Goal: Transaction & Acquisition: Obtain resource

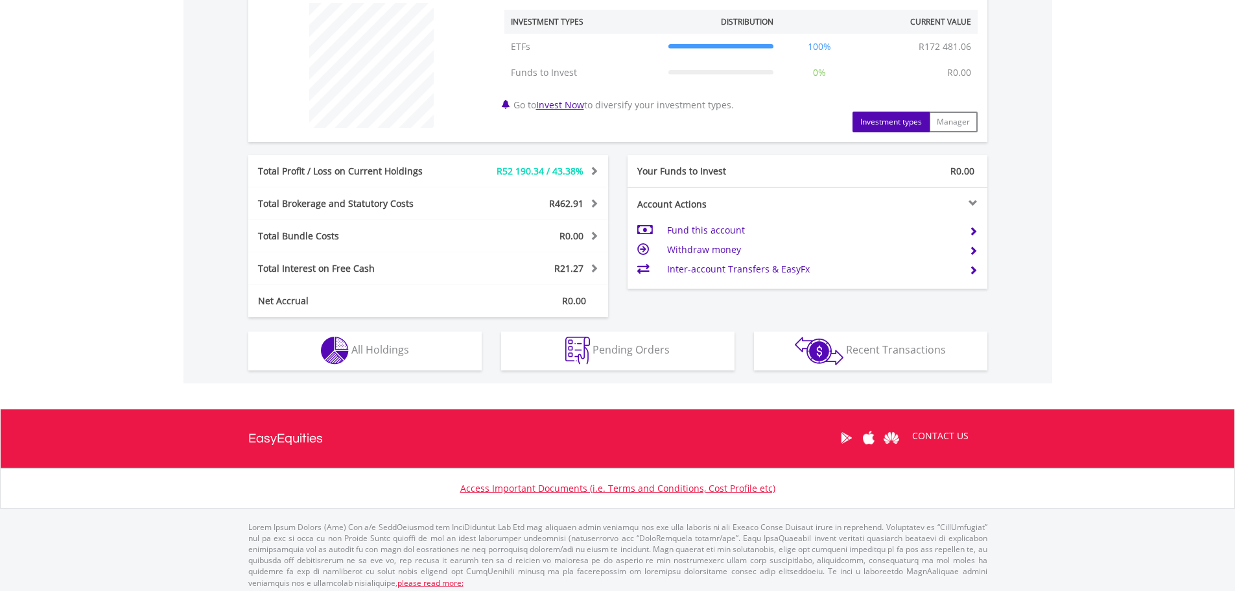
scroll to position [506, 0]
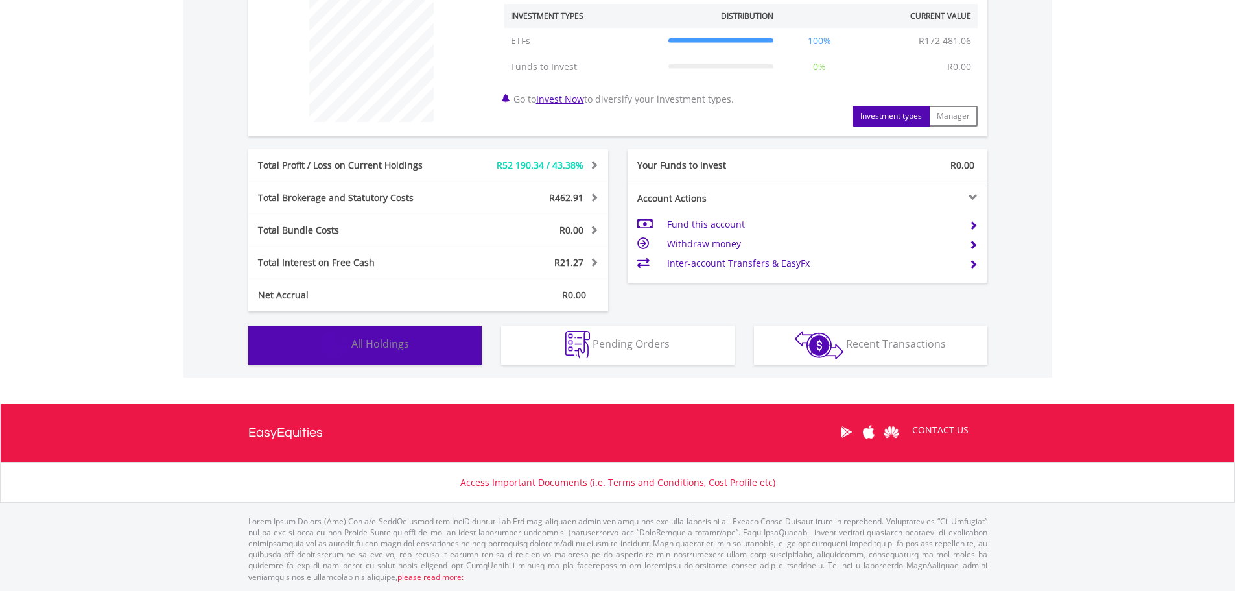
click at [421, 351] on button "Holdings All Holdings" at bounding box center [364, 345] width 233 height 39
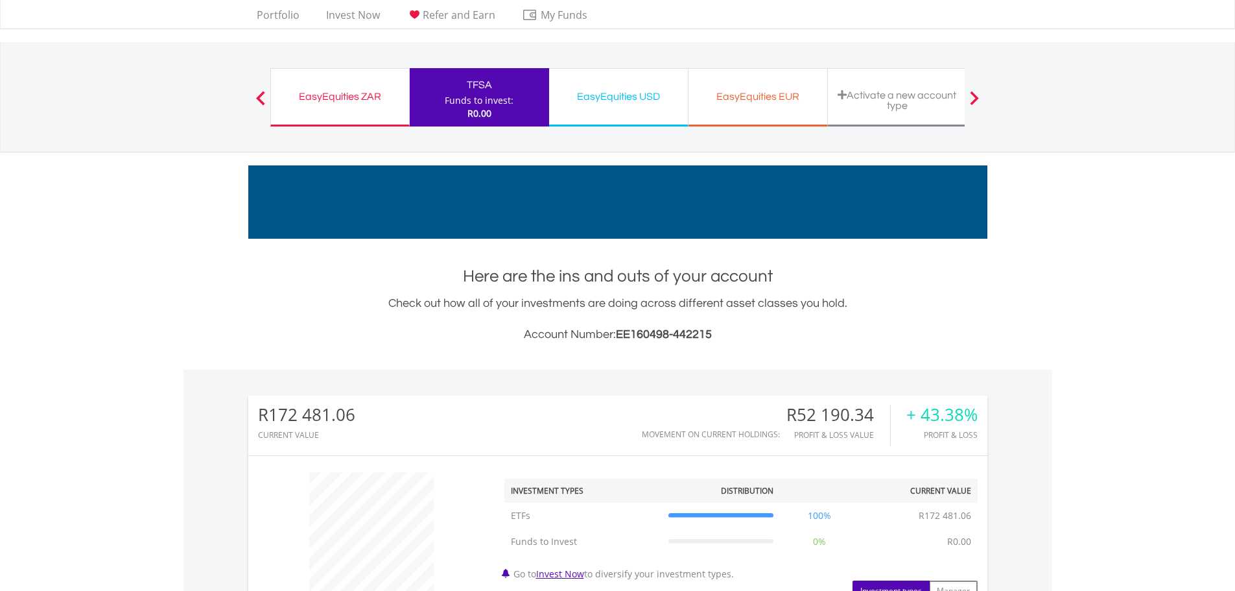
scroll to position [0, 0]
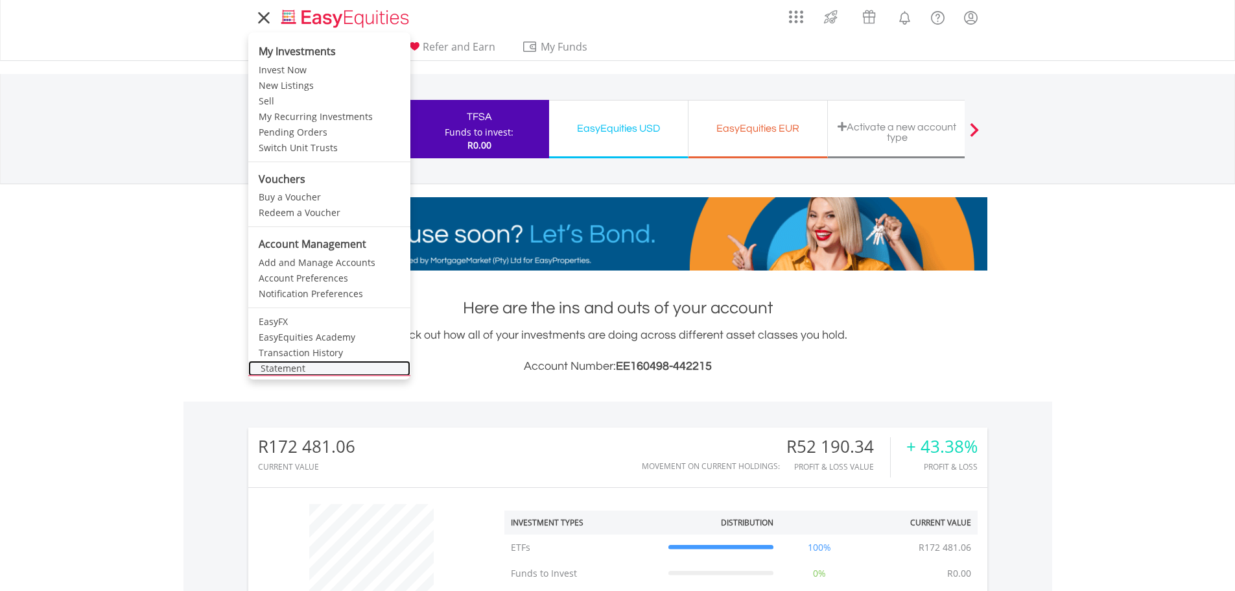
click at [308, 361] on link "Statement" at bounding box center [329, 369] width 162 height 16
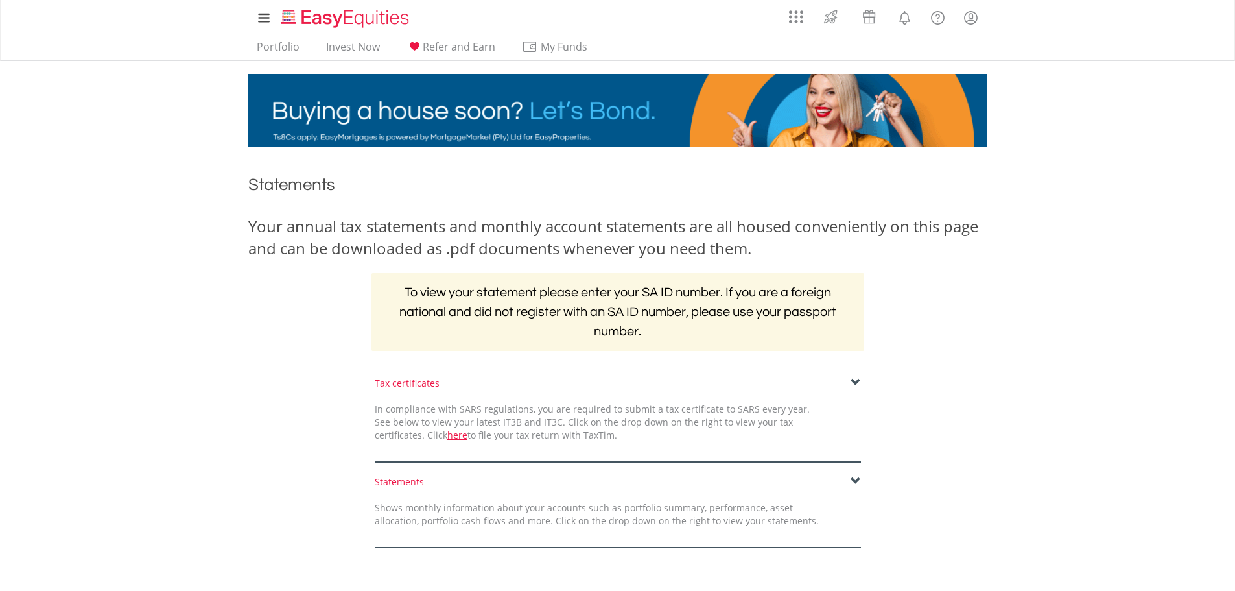
scroll to position [196, 0]
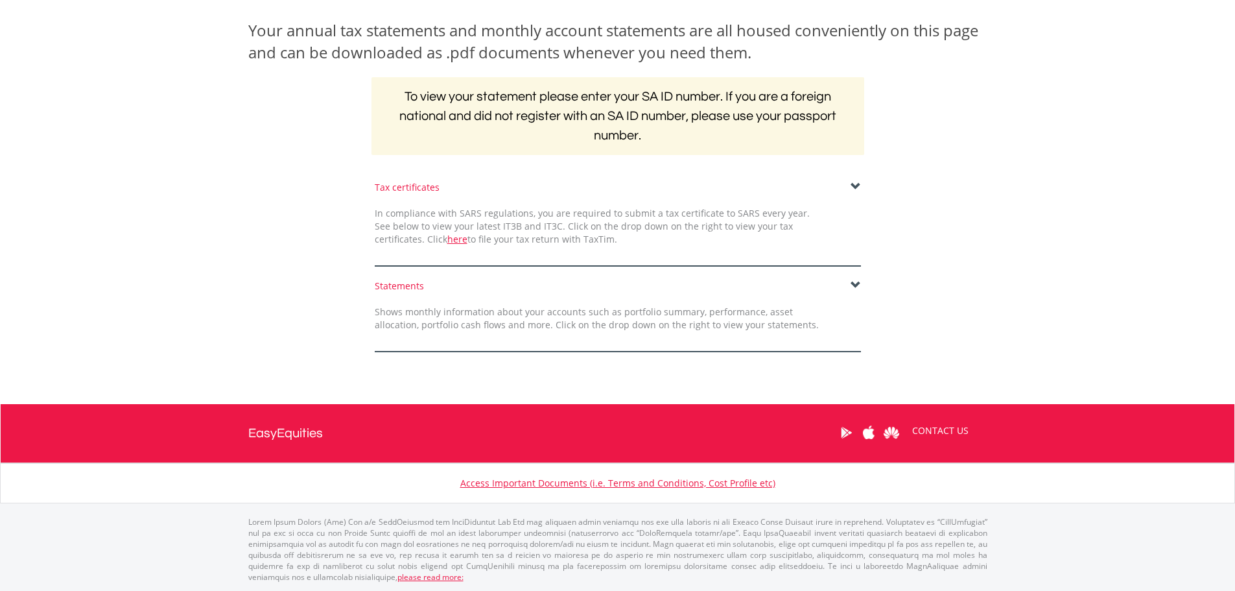
click at [853, 283] on span at bounding box center [856, 285] width 10 height 10
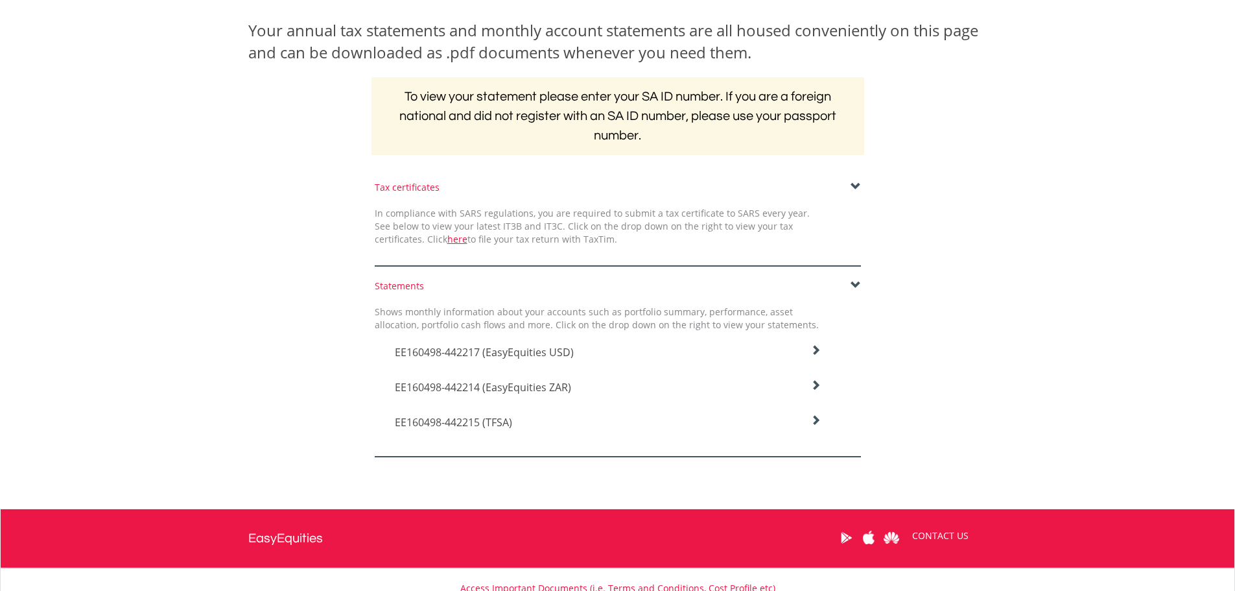
click at [525, 360] on h4 "EE160498-442215 (TFSA)" at bounding box center [608, 352] width 427 height 16
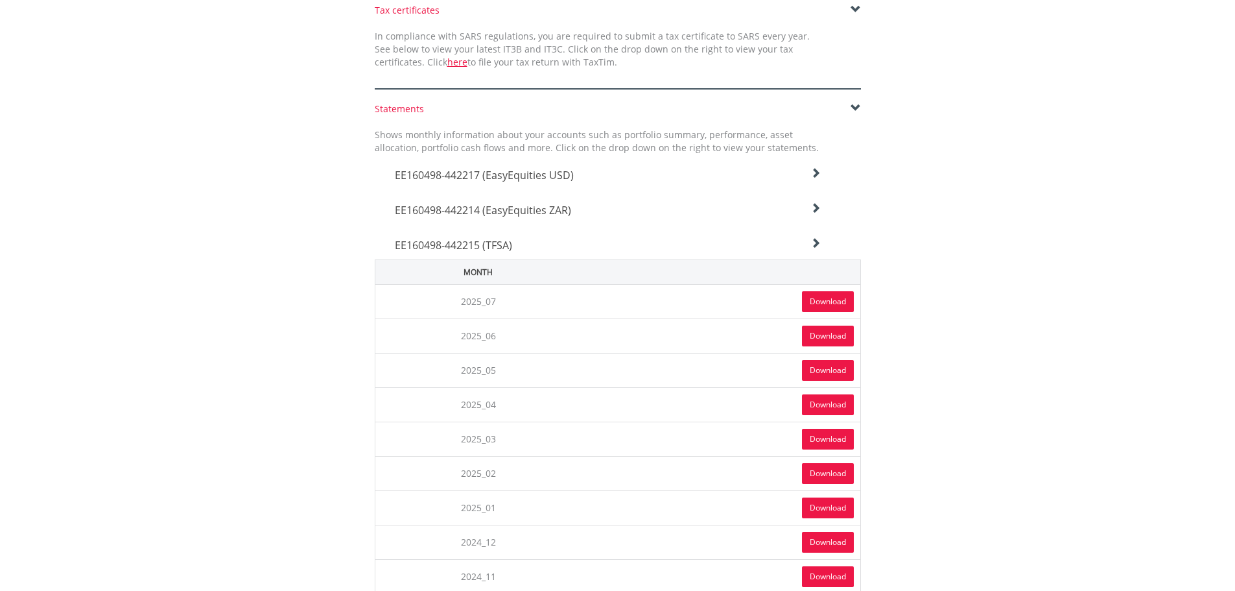
scroll to position [390, 0]
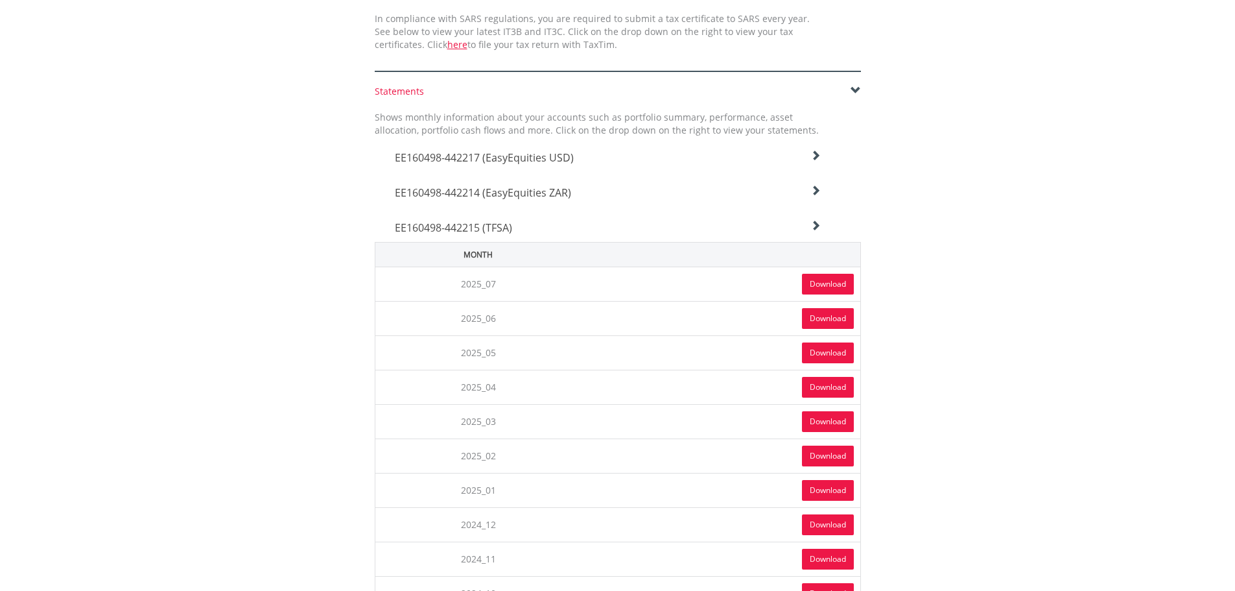
click at [833, 283] on link "Download" at bounding box center [828, 284] width 52 height 21
